Goal: Find specific page/section: Find specific page/section

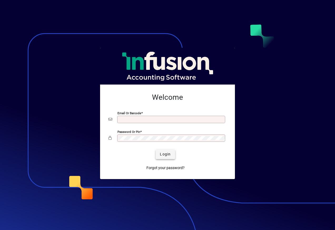
type input "**********"
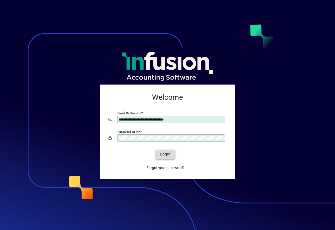
click at [170, 152] on span "Login" at bounding box center [165, 155] width 11 height 6
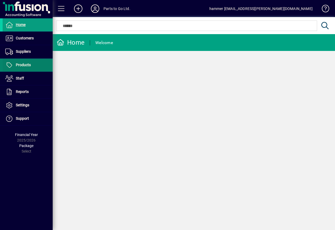
click at [30, 63] on span "Products" at bounding box center [23, 65] width 15 height 4
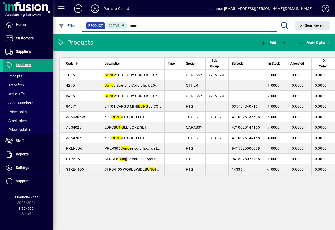
type input "****"
